Goal: Task Accomplishment & Management: Complete application form

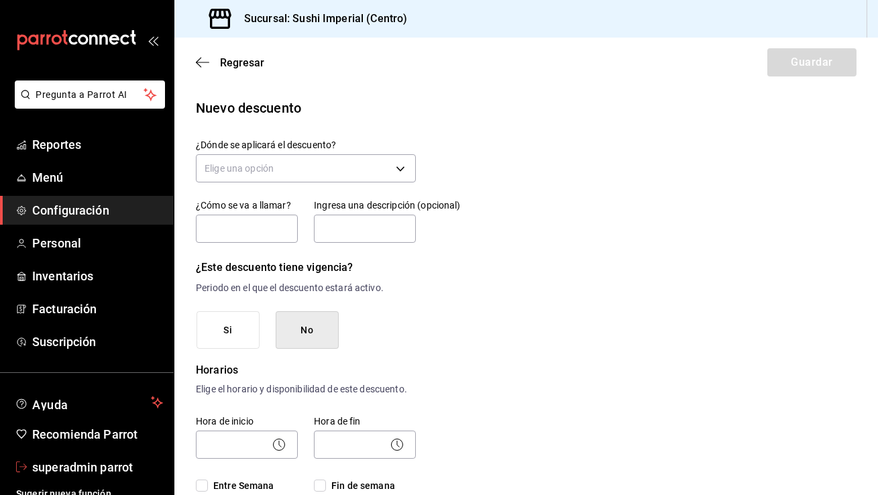
click at [73, 474] on span "superadmin parrot" at bounding box center [97, 467] width 131 height 18
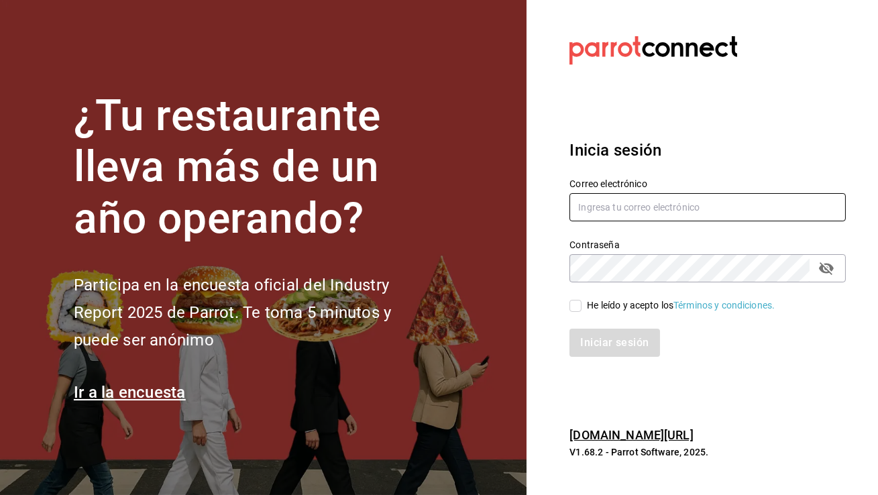
click at [645, 211] on input "text" at bounding box center [708, 207] width 276 height 28
type input "f"
type input "b"
type input "f"
paste input "[EMAIL_ADDRESS][DOMAIN_NAME]"
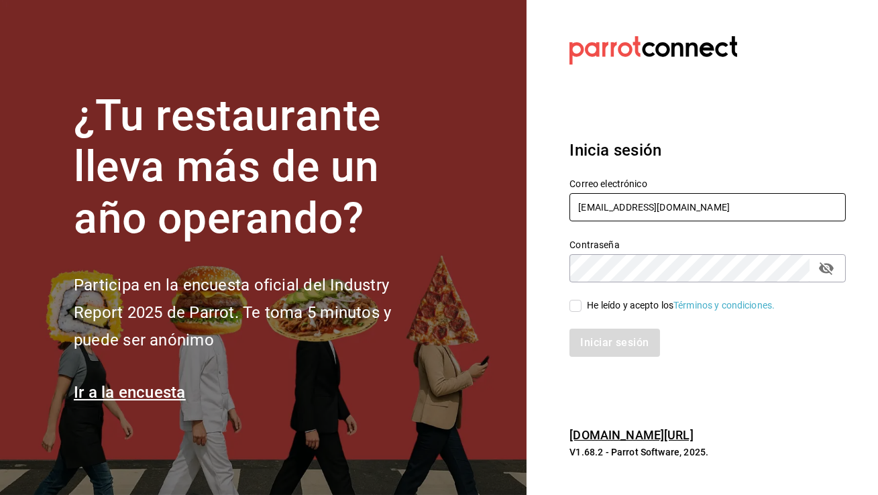
type input "[EMAIL_ADDRESS][DOMAIN_NAME]"
click at [577, 305] on input "He leído y acepto los Términos y condiciones." at bounding box center [576, 306] width 12 height 12
checkbox input "true"
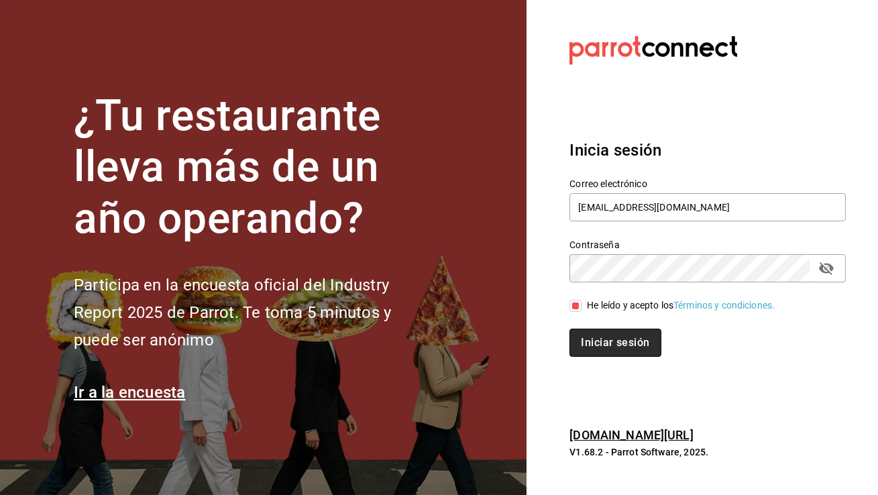
click at [589, 350] on button "Iniciar sesión" at bounding box center [615, 343] width 91 height 28
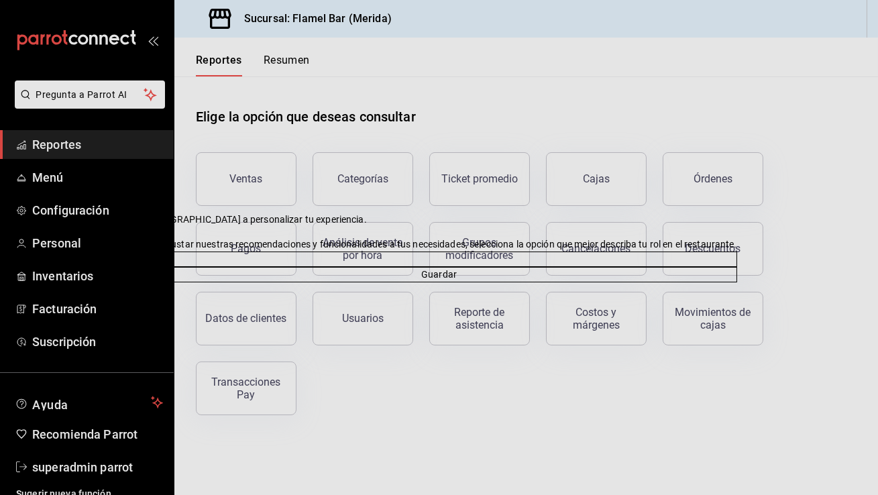
click at [419, 282] on button "Guardar" at bounding box center [439, 274] width 596 height 15
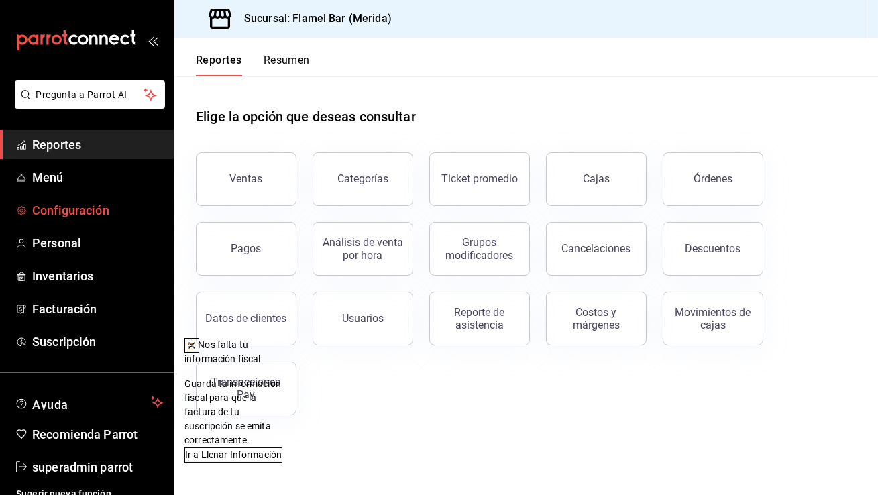
click at [122, 216] on span "Configuración" at bounding box center [97, 210] width 131 height 18
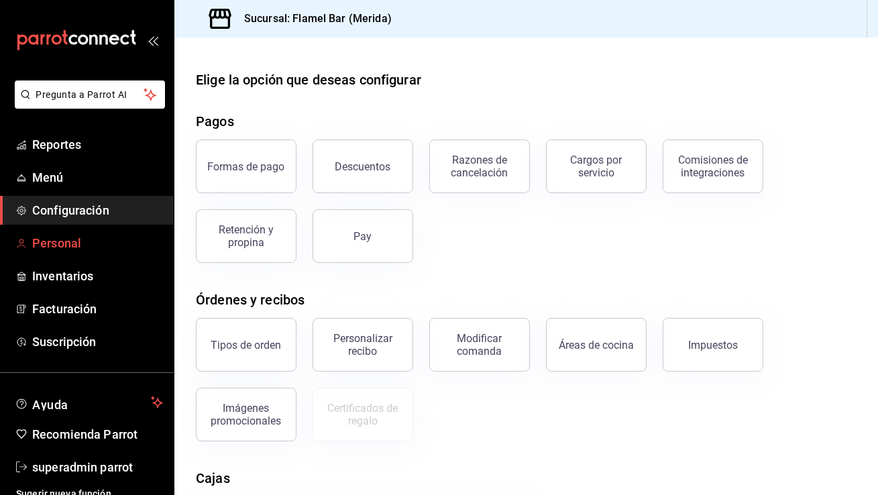
click at [84, 254] on link "Personal" at bounding box center [87, 243] width 174 height 29
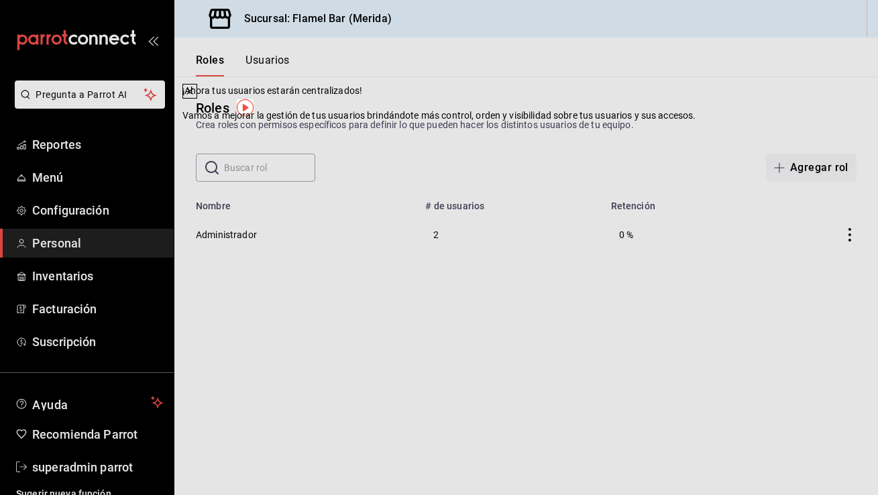
click at [195, 97] on icon at bounding box center [189, 91] width 11 height 11
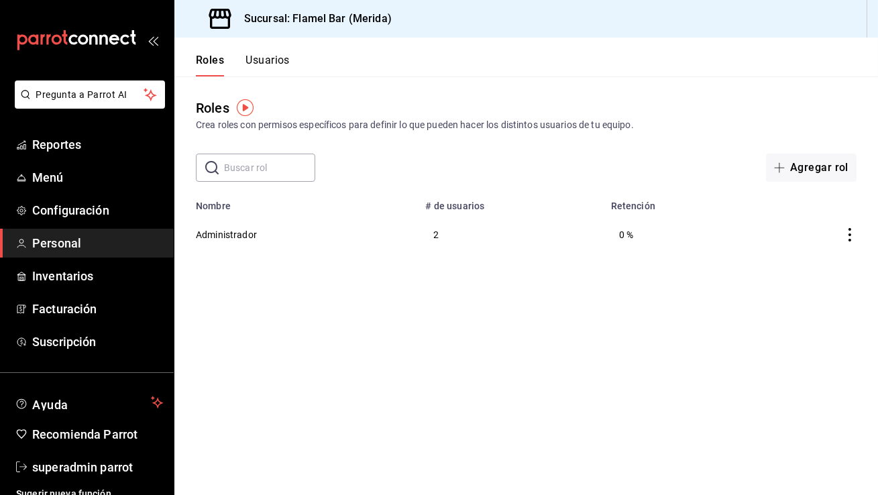
click at [274, 62] on button "Usuarios" at bounding box center [268, 65] width 44 height 23
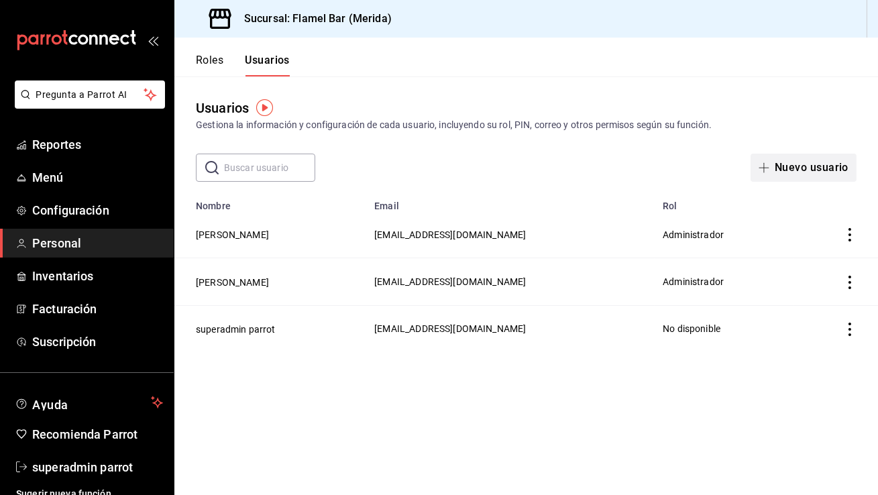
click at [814, 168] on button "Nuevo usuario" at bounding box center [804, 168] width 106 height 28
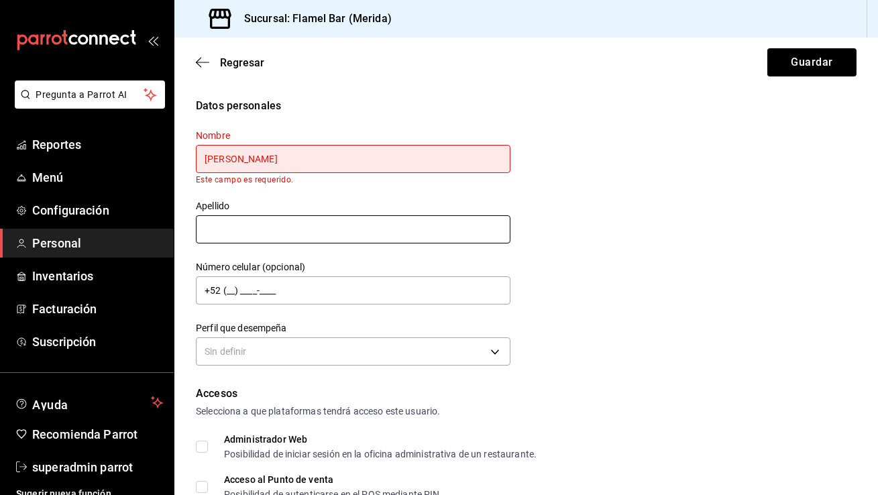
type input "[PERSON_NAME]"
click at [346, 222] on input "text" at bounding box center [353, 229] width 315 height 28
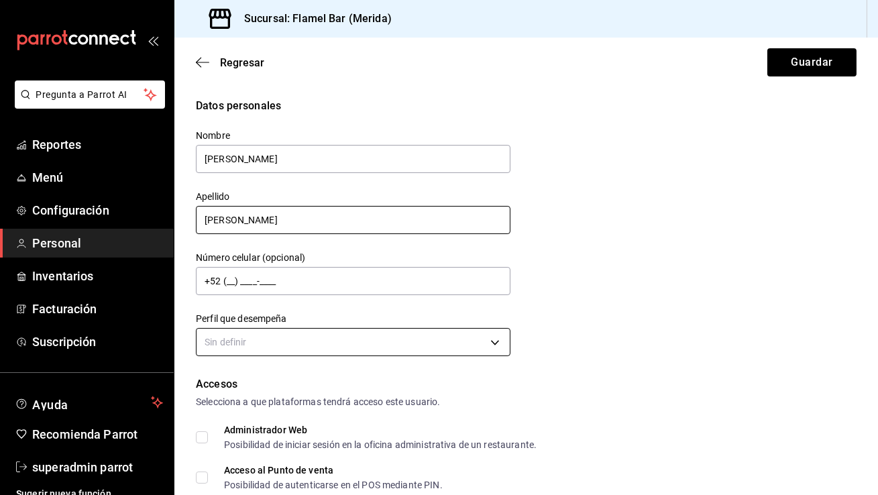
type input "[PERSON_NAME]"
click at [331, 339] on body "Pregunta a Parrot AI Reportes Menú Configuración Personal Inventarios Facturaci…" at bounding box center [439, 247] width 878 height 495
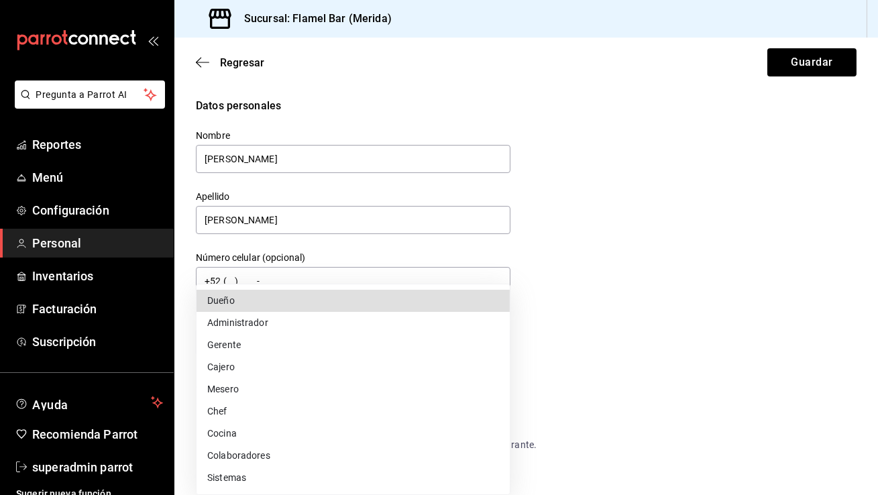
click at [315, 327] on li "Administrador" at bounding box center [353, 323] width 313 height 22
type input "ADMIN"
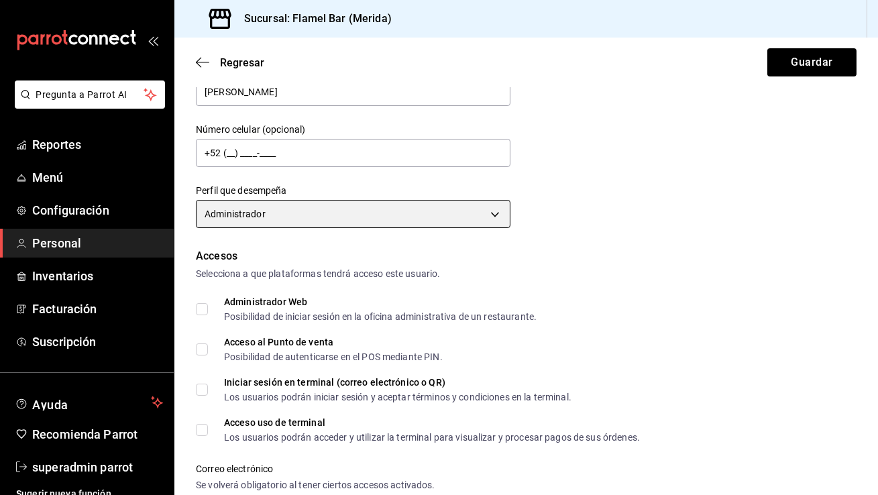
scroll to position [168, 0]
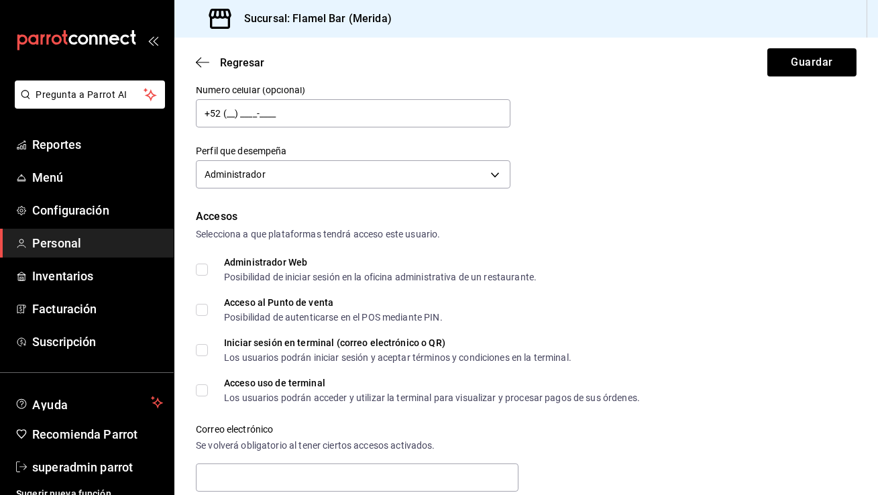
click at [202, 266] on input "Administrador Web Posibilidad de iniciar sesión en la oficina administrativa de…" at bounding box center [202, 270] width 12 height 12
checkbox input "true"
click at [205, 304] on input "Acceso al Punto de venta Posibilidad de autenticarse en el POS mediante PIN." at bounding box center [202, 310] width 12 height 12
checkbox input "true"
click at [201, 357] on label "Iniciar sesión en terminal (correo electrónico o QR) Los usuarios podrán inicia…" at bounding box center [384, 350] width 376 height 24
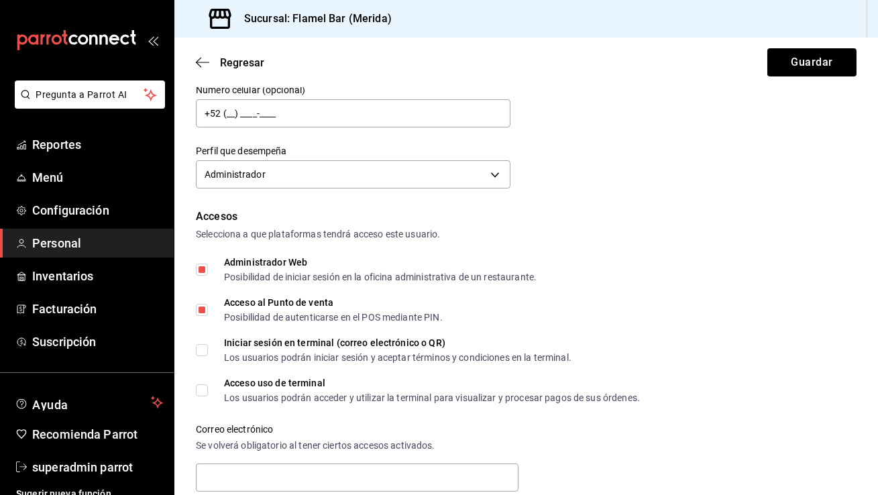
click at [201, 356] on input "Iniciar sesión en terminal (correo electrónico o QR) Los usuarios podrán inicia…" at bounding box center [202, 350] width 12 height 12
checkbox input "true"
click at [201, 387] on input "Acceso uso de terminal Los usuarios podrán acceder y utilizar la terminal para …" at bounding box center [202, 390] width 12 height 12
checkbox input "true"
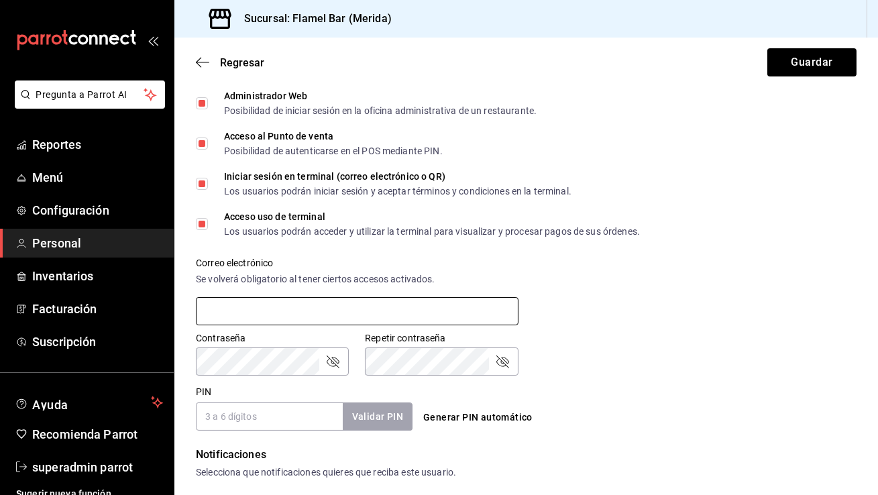
scroll to position [346, 0]
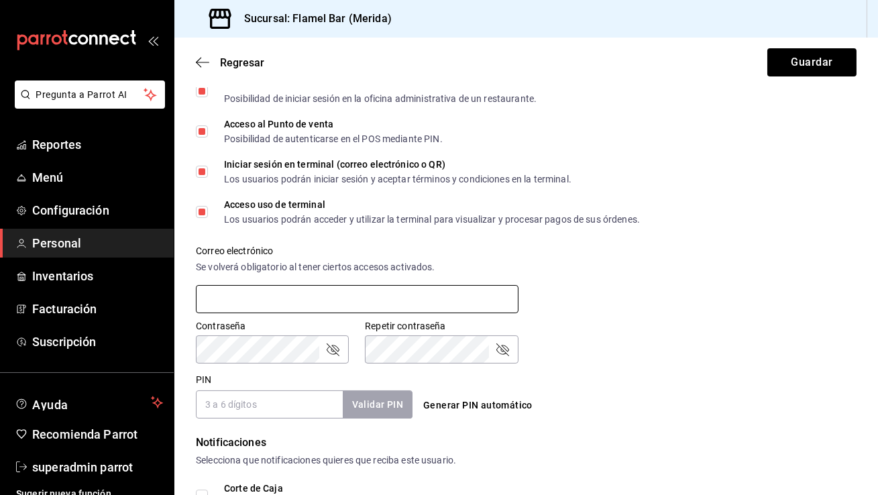
click at [332, 289] on input "text" at bounding box center [357, 299] width 323 height 28
paste input "[EMAIL_ADDRESS][DOMAIN_NAME]"
type input "[EMAIL_ADDRESS][DOMAIN_NAME]"
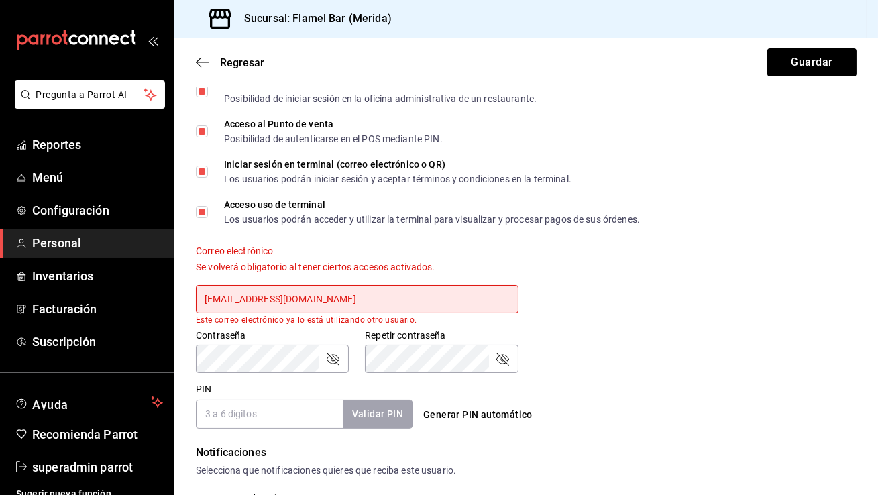
click at [329, 302] on input "[EMAIL_ADDRESS][DOMAIN_NAME]" at bounding box center [357, 299] width 323 height 28
